Goal: Task Accomplishment & Management: Manage account settings

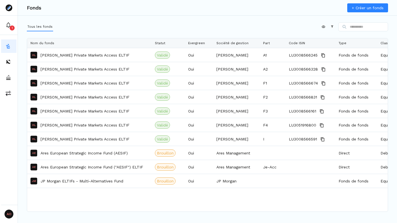
click at [365, 7] on link "+ Créer un fonds" at bounding box center [367, 7] width 41 height 9
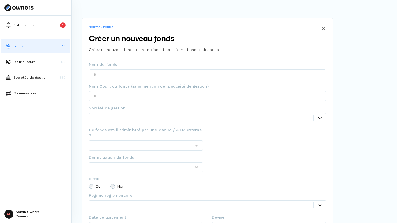
click at [6, 48] on img at bounding box center [9, 46] width 6 height 6
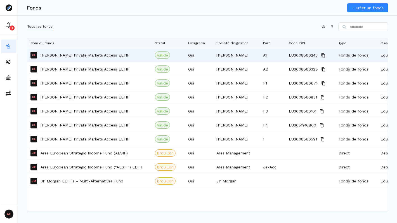
click at [69, 55] on p "[PERSON_NAME] Private Markets Access ELTIF" at bounding box center [85, 55] width 89 height 6
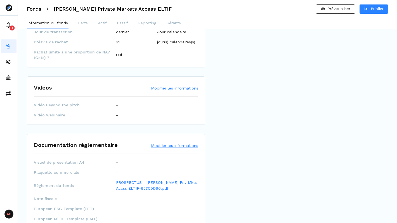
scroll to position [800, 0]
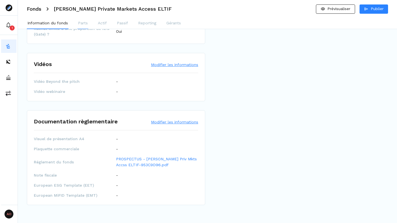
click at [85, 24] on p "Parts" at bounding box center [83, 23] width 10 height 6
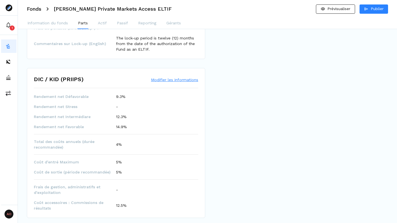
scroll to position [241, 0]
drag, startPoint x: 87, startPoint y: 202, endPoint x: 114, endPoint y: 202, distance: 27.4
click at [115, 203] on span "Coût accessoires : Commissions de résultats" at bounding box center [75, 205] width 82 height 11
click at [114, 202] on span "Coût accessoires : Commissions de résultats" at bounding box center [75, 205] width 82 height 11
drag, startPoint x: 32, startPoint y: 205, endPoint x: 88, endPoint y: 204, distance: 56.8
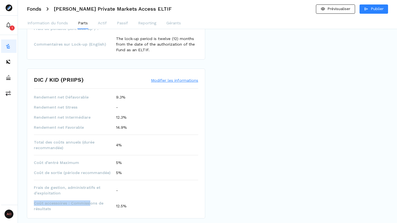
click at [89, 205] on div "DIC / KID (PRIIPS) Modifier les informations Rendement net Défavorable 9.3% Ren…" at bounding box center [116, 144] width 178 height 150
click at [88, 204] on span "Coût accessoires : Commissions de résultats" at bounding box center [75, 205] width 82 height 11
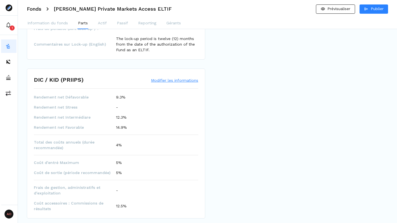
click at [118, 207] on p "12.5%" at bounding box center [121, 206] width 11 height 6
drag, startPoint x: 44, startPoint y: 202, endPoint x: 121, endPoint y: 204, distance: 76.9
click at [121, 204] on div "Coût accessoires : Commissions de résultats 12.5%" at bounding box center [116, 205] width 164 height 11
click at [121, 204] on p "12.5%" at bounding box center [121, 206] width 11 height 6
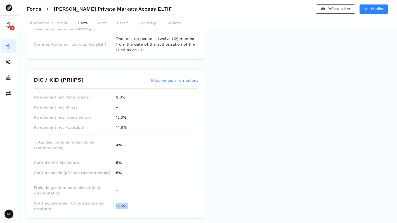
click at [121, 204] on p "12.5%" at bounding box center [121, 206] width 11 height 6
click at [138, 199] on div "Rendement net Défavorable 9.3% Rendement net Stress - Rendement net Intermédiar…" at bounding box center [116, 152] width 164 height 117
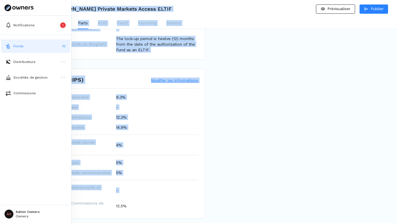
drag, startPoint x: 66, startPoint y: 202, endPoint x: 72, endPoint y: 202, distance: 5.9
click at [72, 201] on span "Coût accessoires : Commissions de résultats" at bounding box center [75, 205] width 82 height 11
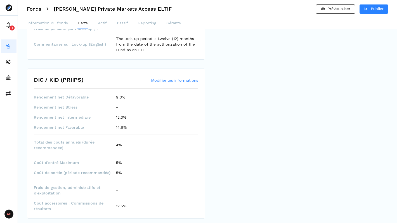
click at [86, 200] on div "Rendement net Défavorable 9.3% Rendement net Stress - Rendement net Intermédiar…" at bounding box center [116, 152] width 164 height 117
drag, startPoint x: 70, startPoint y: 203, endPoint x: 72, endPoint y: 206, distance: 3.3
click at [72, 206] on span "Coût accessoires : Commissions de résultats" at bounding box center [75, 205] width 82 height 11
copy span "Commissions de résultats"
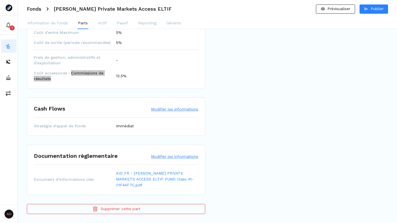
scroll to position [0, 0]
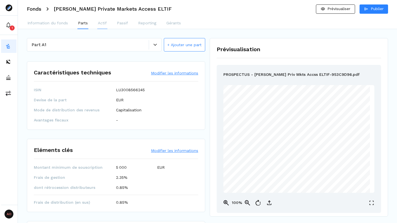
click at [102, 24] on p "Actif" at bounding box center [102, 23] width 9 height 6
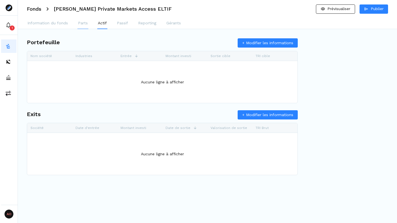
click at [77, 24] on button "Parts" at bounding box center [82, 23] width 11 height 11
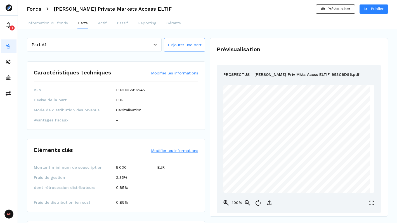
click at [37, 10] on h3 "Fonds" at bounding box center [34, 8] width 15 height 5
